Goal: Check status: Check status

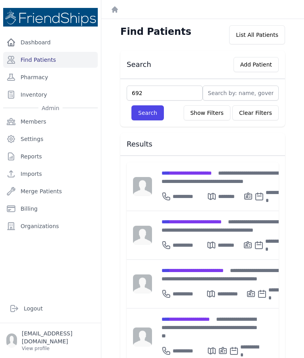
type input "692"
click at [144, 117] on button "Search" at bounding box center [148, 112] width 33 height 15
click at [179, 92] on input "text" at bounding box center [165, 93] width 76 height 15
type input "692"
click at [153, 111] on button "Search" at bounding box center [148, 112] width 33 height 15
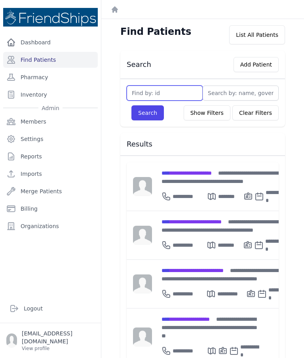
click at [174, 94] on input "text" at bounding box center [165, 93] width 76 height 15
type input "692"
click at [157, 110] on button "Search" at bounding box center [148, 112] width 33 height 15
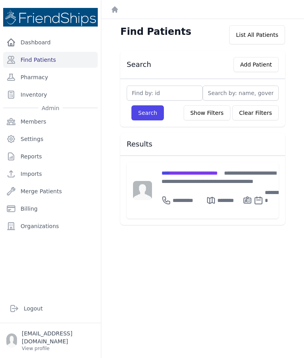
click at [205, 175] on span "**********" at bounding box center [190, 173] width 56 height 6
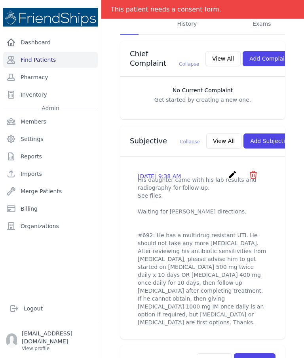
scroll to position [199, 0]
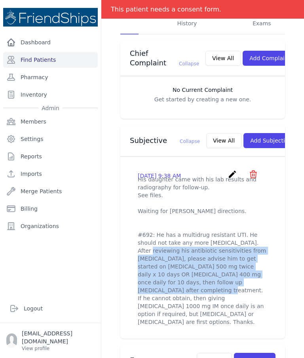
click at [274, 207] on div "[DATE] 9:38 AM create ​ Delete subjective - His daughter came with his lab resu…" at bounding box center [202, 247] width 149 height 169
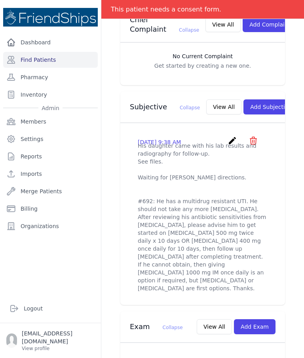
scroll to position [232, 0]
